Goal: Check status: Check status

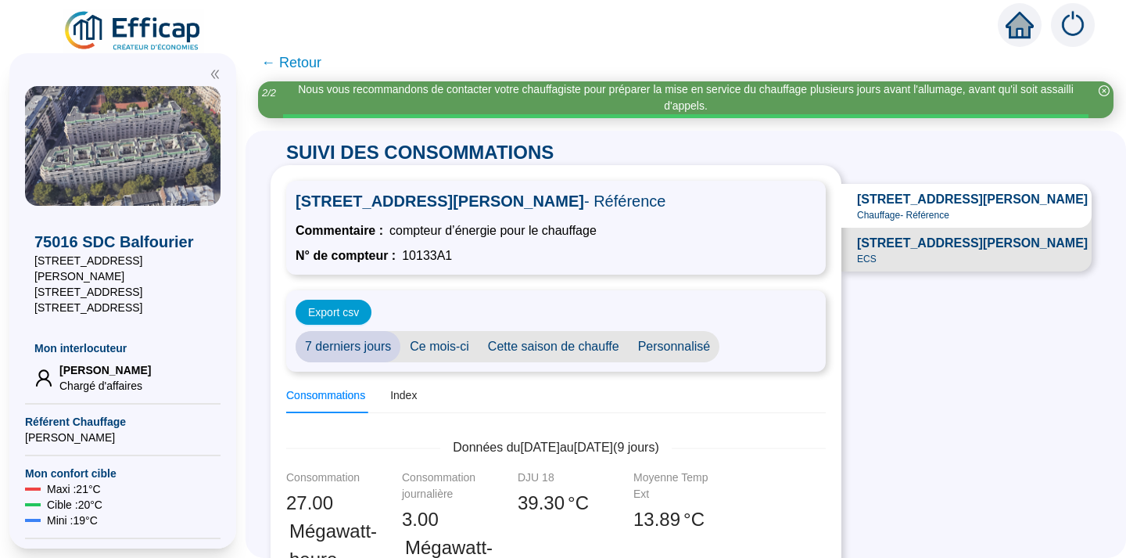
click at [1104, 90] on icon "close-circle" at bounding box center [1104, 90] width 11 height 11
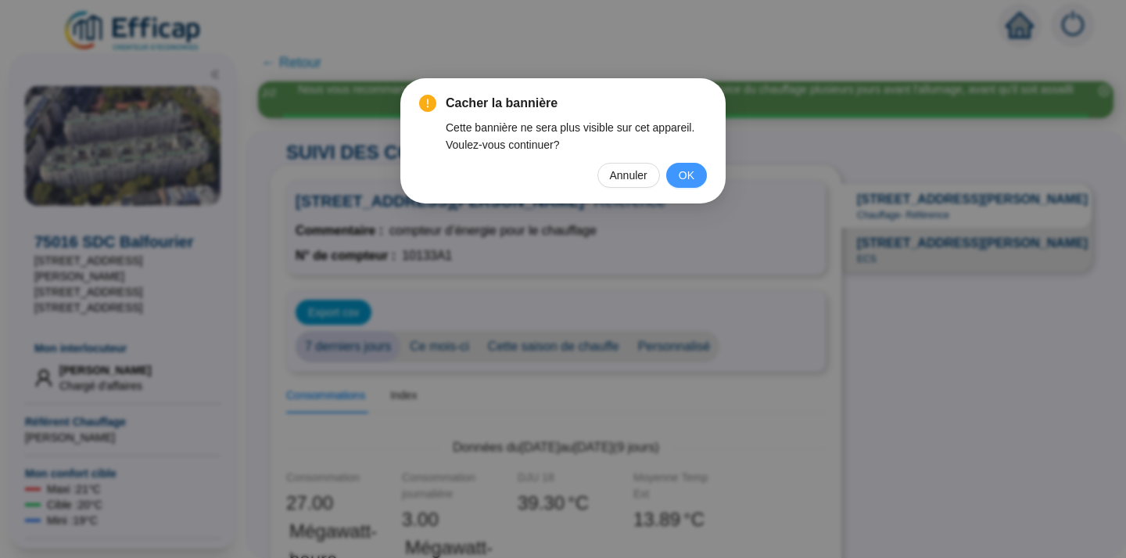
click at [689, 170] on span "OK" at bounding box center [687, 175] width 16 height 17
